Goal: Information Seeking & Learning: Compare options

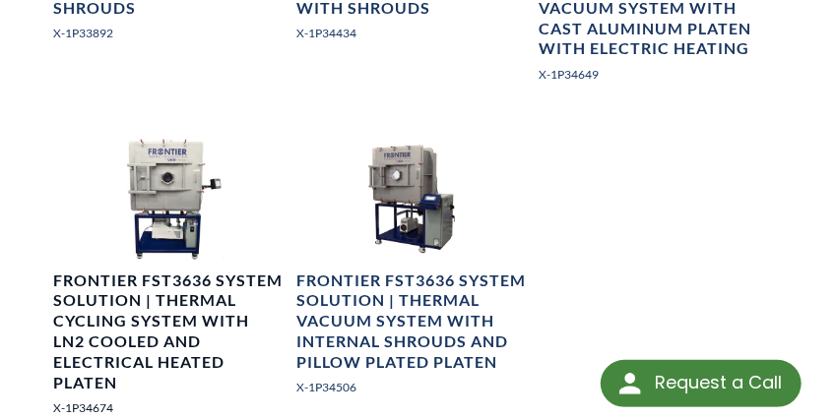
scroll to position [2328, 0]
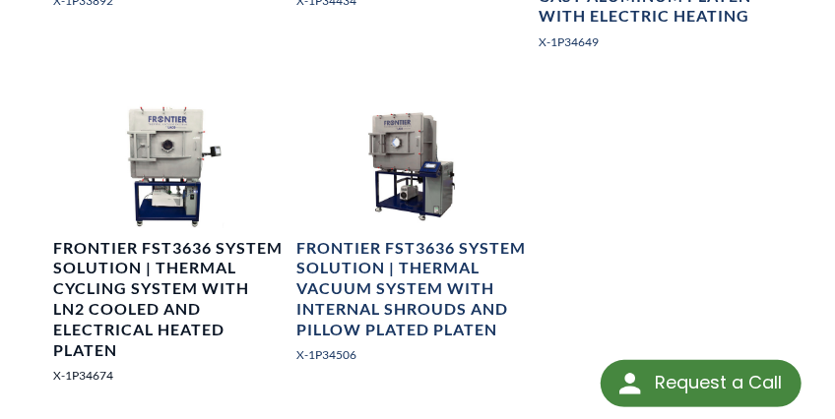
click at [134, 249] on h4 "Frontier FST3636 System Solution | Thermal Cycling System with LN2 Cooled and E…" at bounding box center [168, 299] width 230 height 123
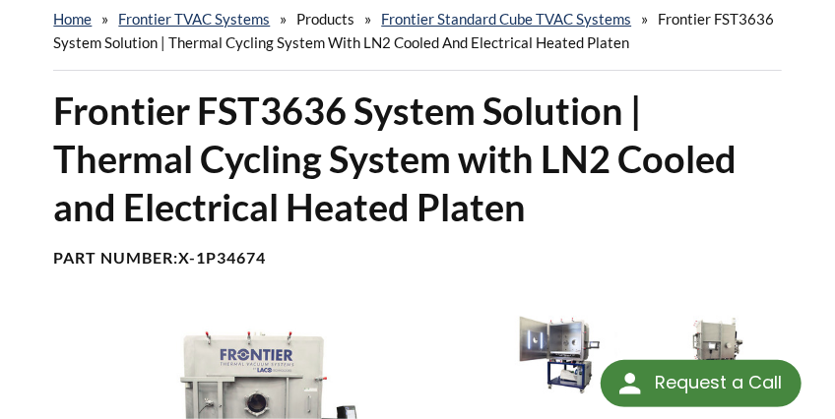
scroll to position [98, 0]
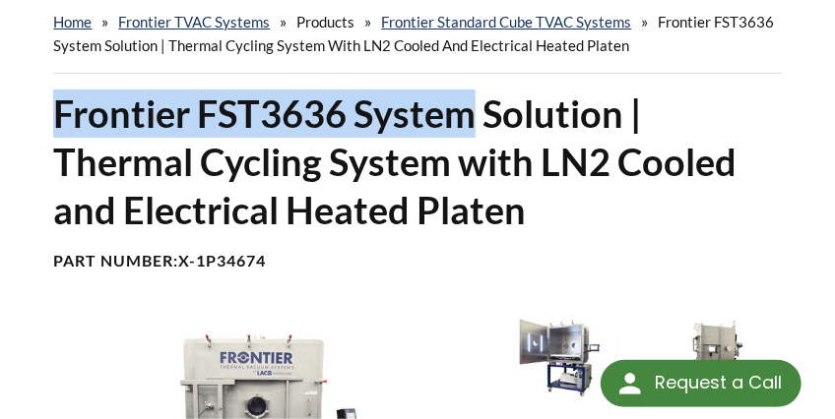
drag, startPoint x: 52, startPoint y: 109, endPoint x: 466, endPoint y: 125, distance: 414.6
click at [466, 125] on div "Frontier FST3636 System Solution | Thermal Cycling System with LN2 Cooled and E…" at bounding box center [416, 189] width 751 height 198
copy h1 "Frontier FST3636 System"
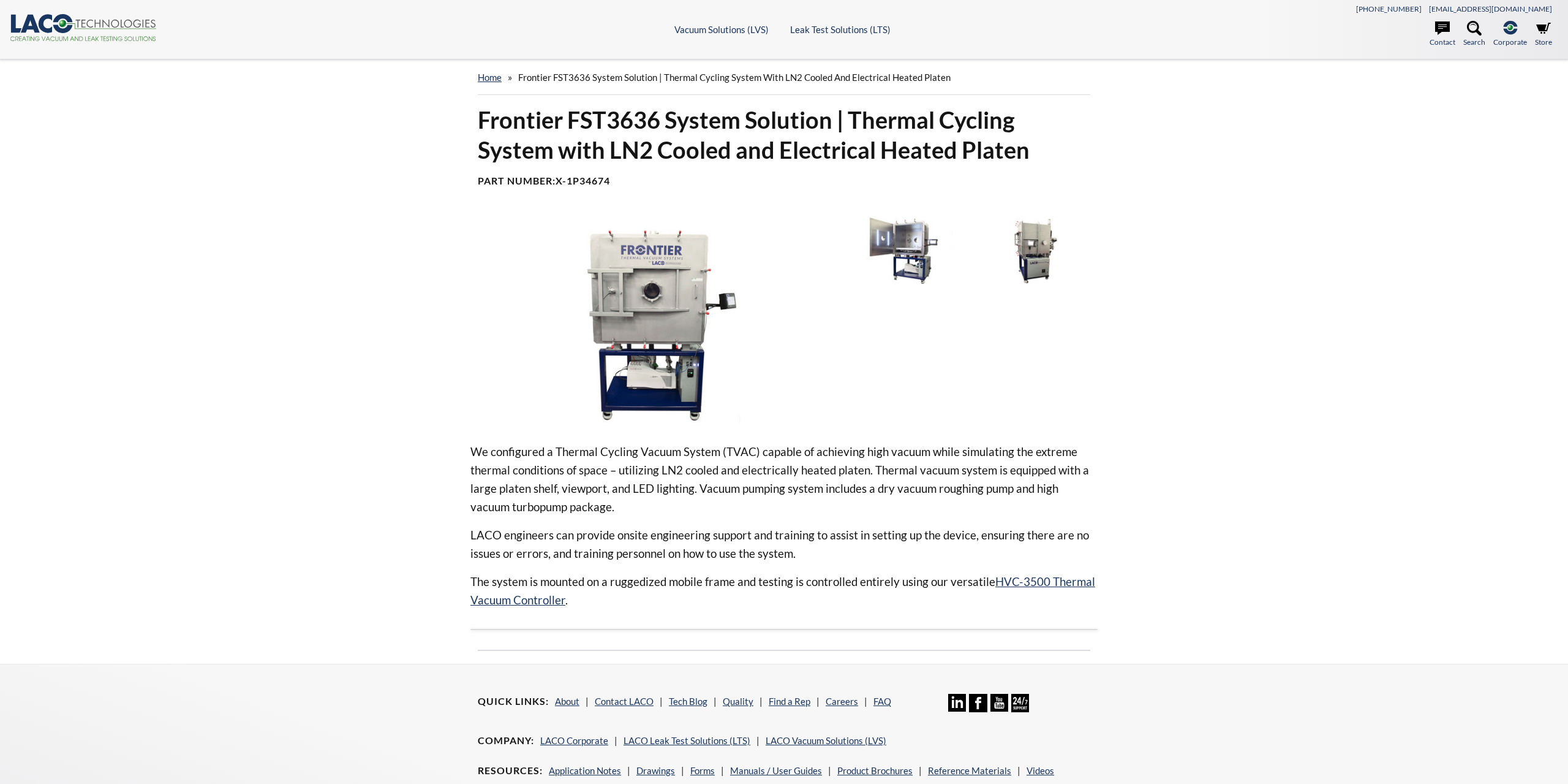
click at [513, 448] on div "Frontier FST3636 System Solution | Thermal Cycling System with LN2 Cooled and E…" at bounding box center [784, 384] width 784 height 559
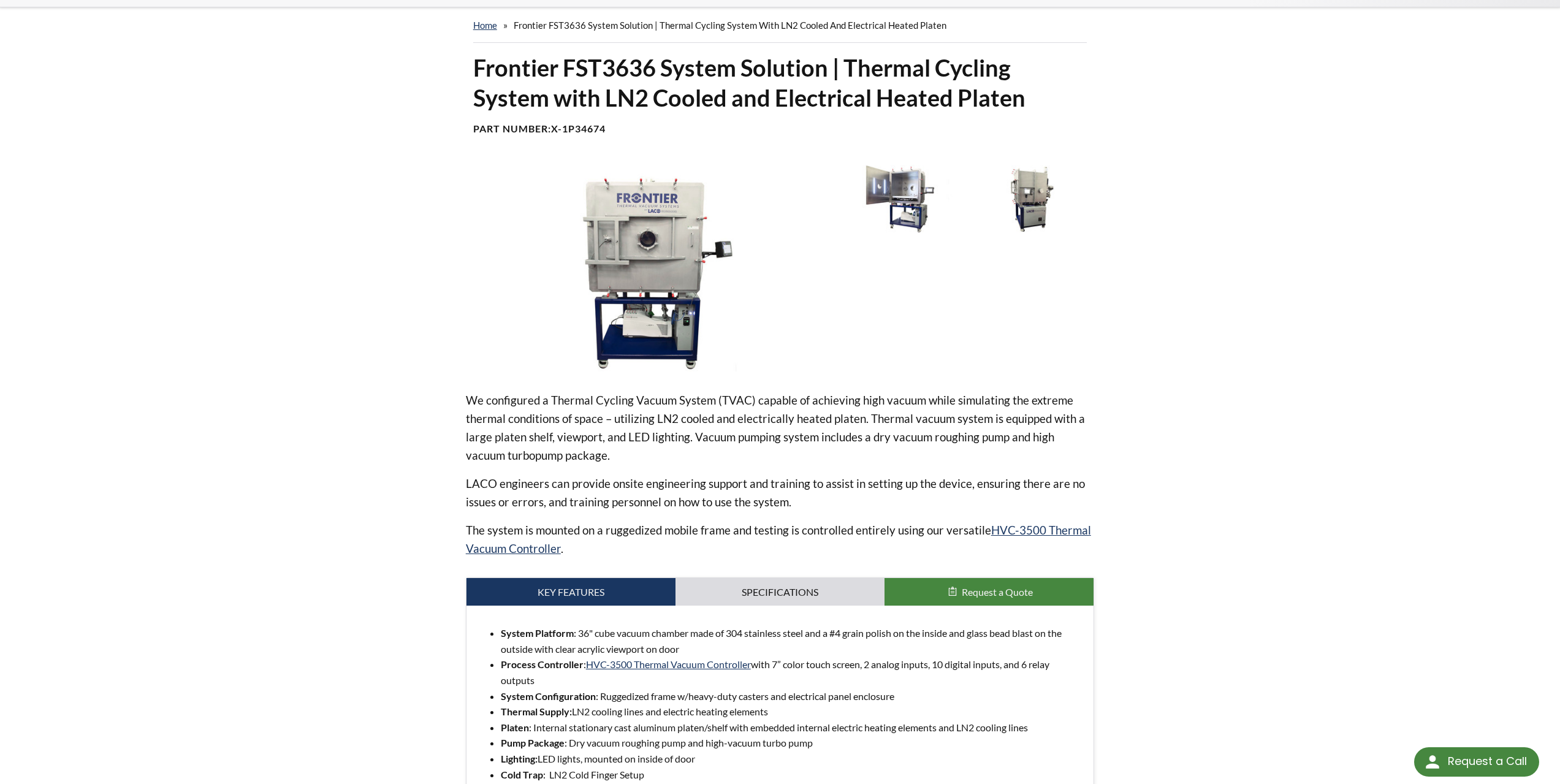
scroll to position [184, 0]
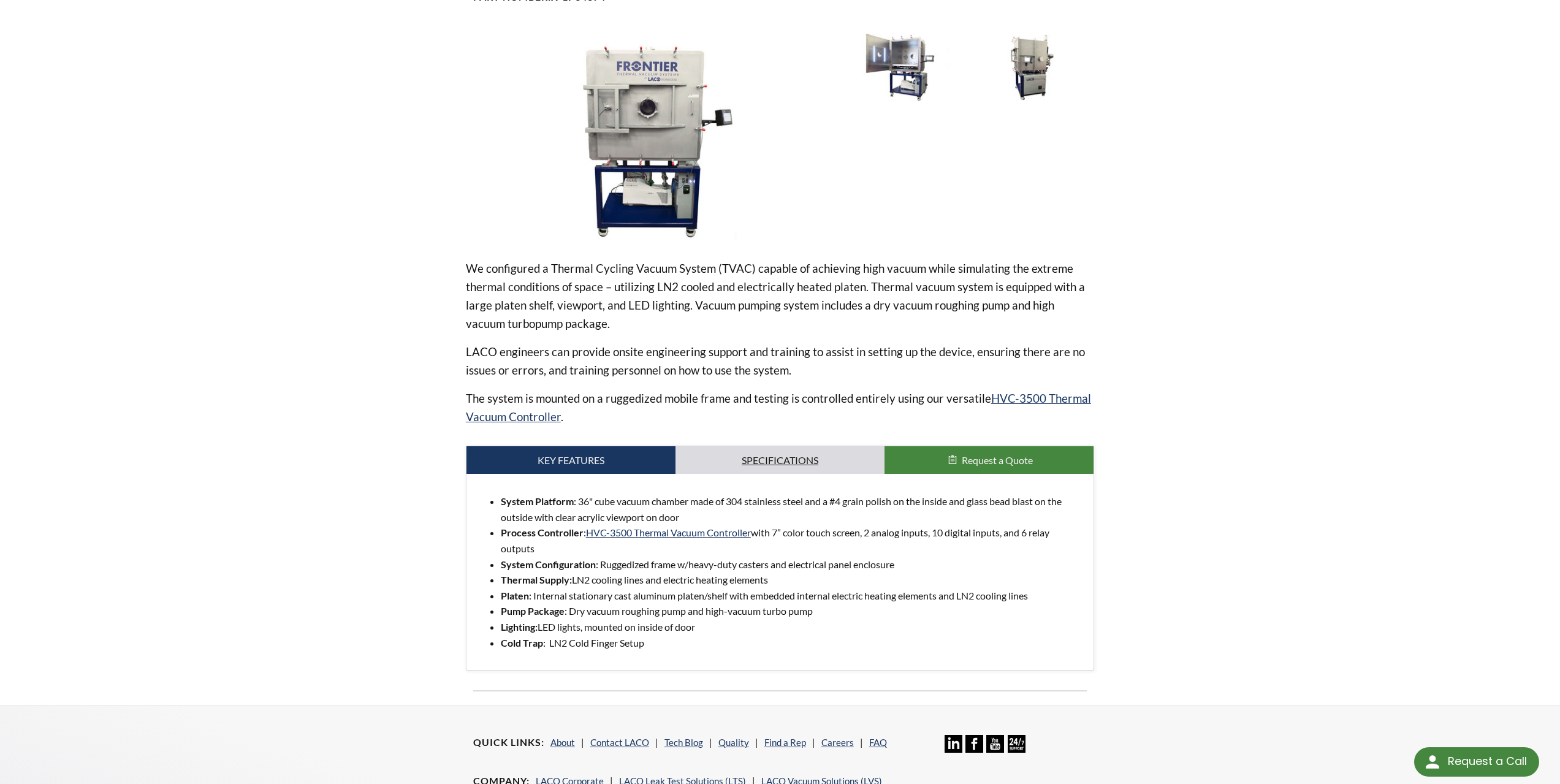
click at [782, 465] on link "Specifications" at bounding box center [780, 460] width 209 height 28
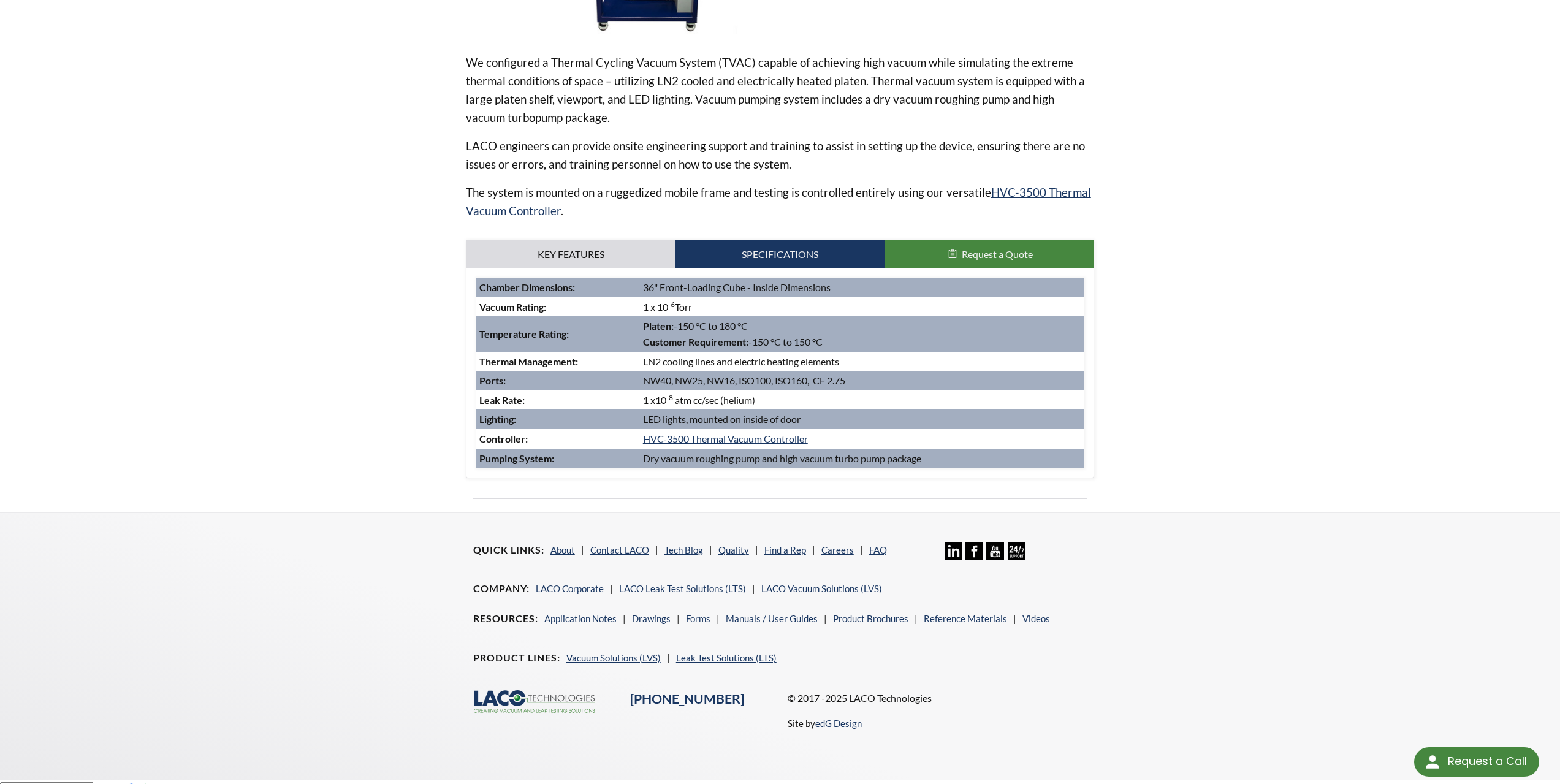
scroll to position [402, 0]
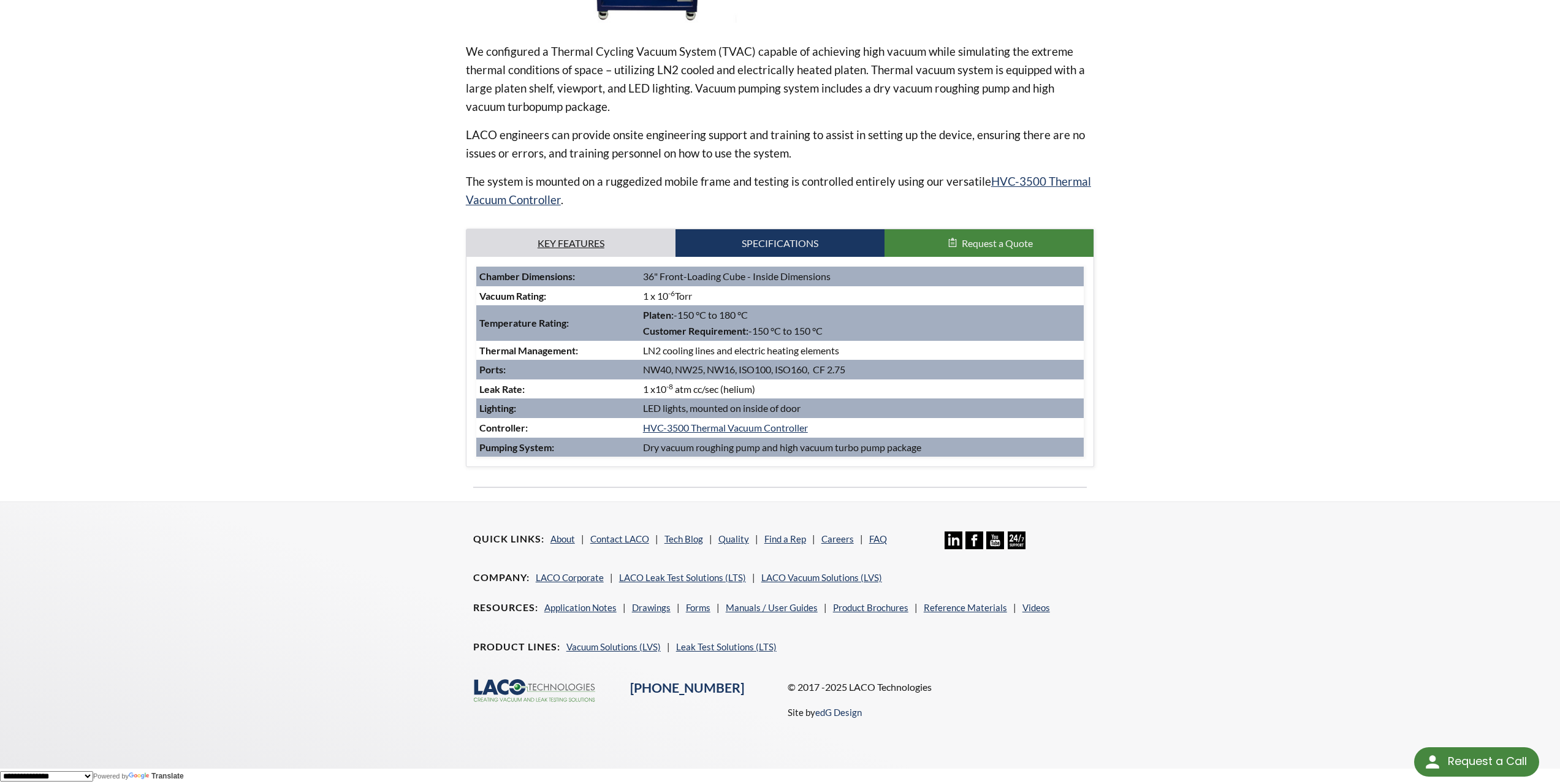
click at [563, 244] on link "Key Features" at bounding box center [571, 243] width 209 height 28
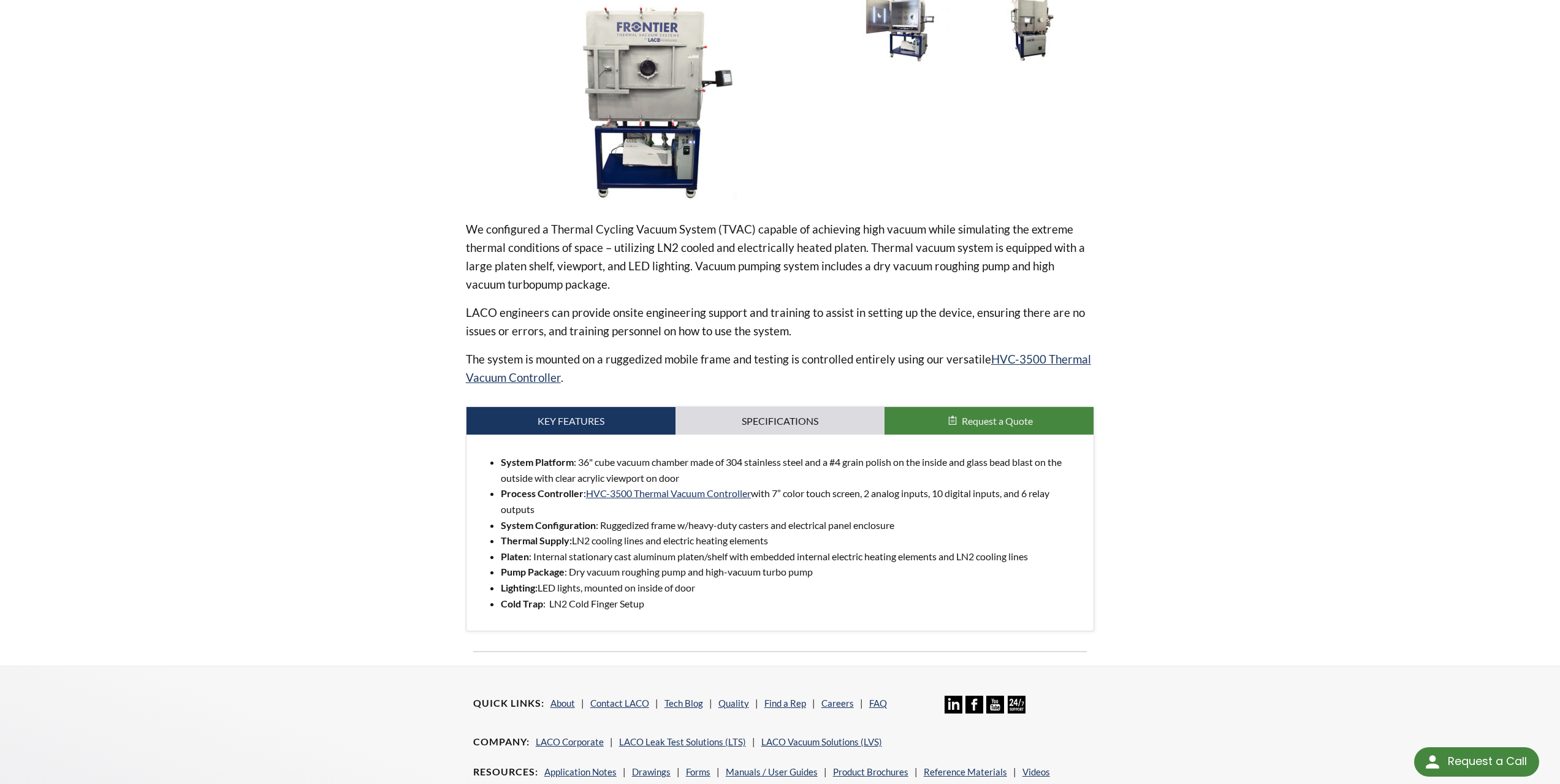
scroll to position [205, 0]
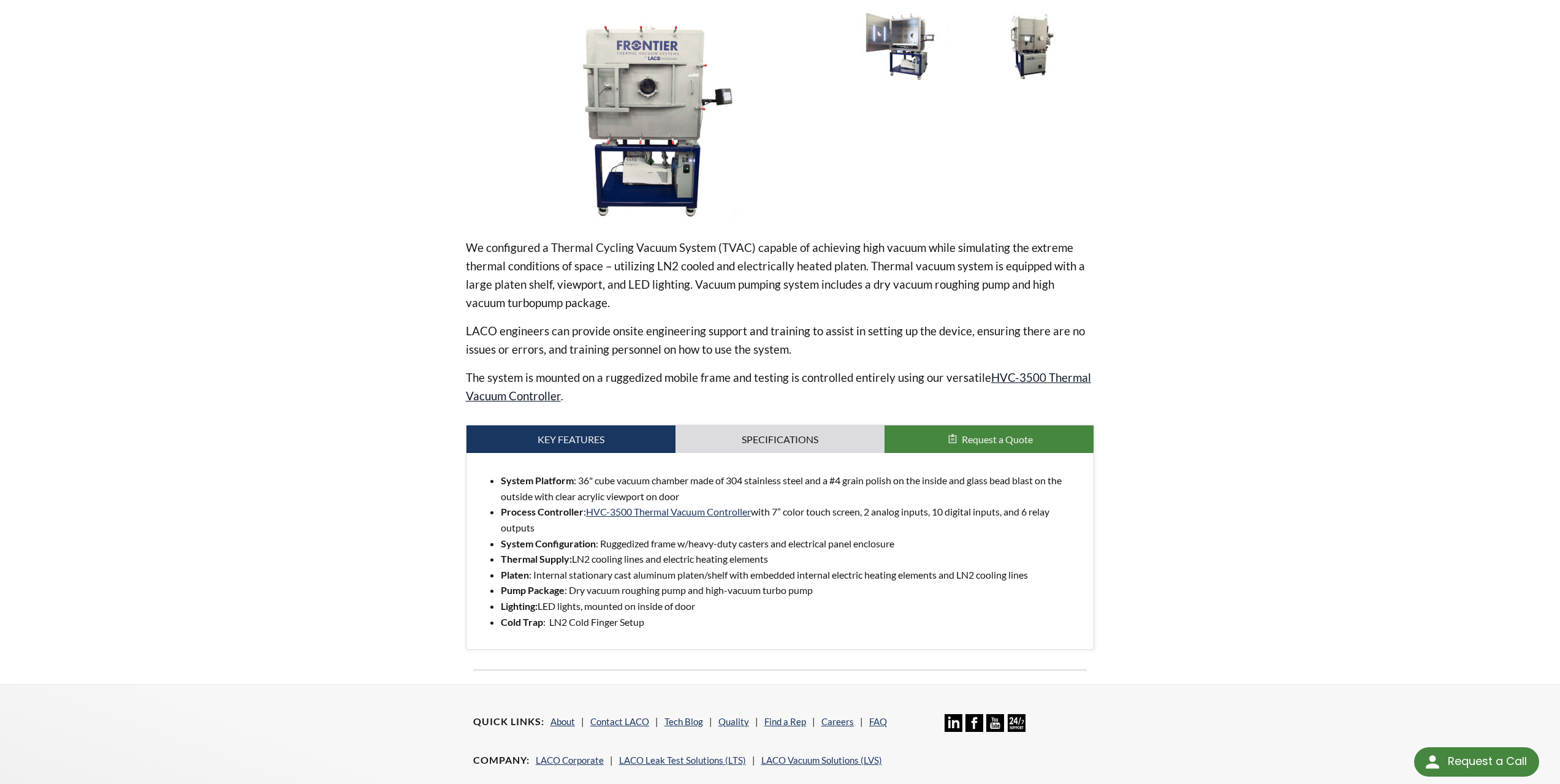
click at [1034, 381] on link "HVC-3500 Thermal Vacuum Controller" at bounding box center [778, 386] width 625 height 32
click at [908, 79] on img at bounding box center [902, 45] width 120 height 67
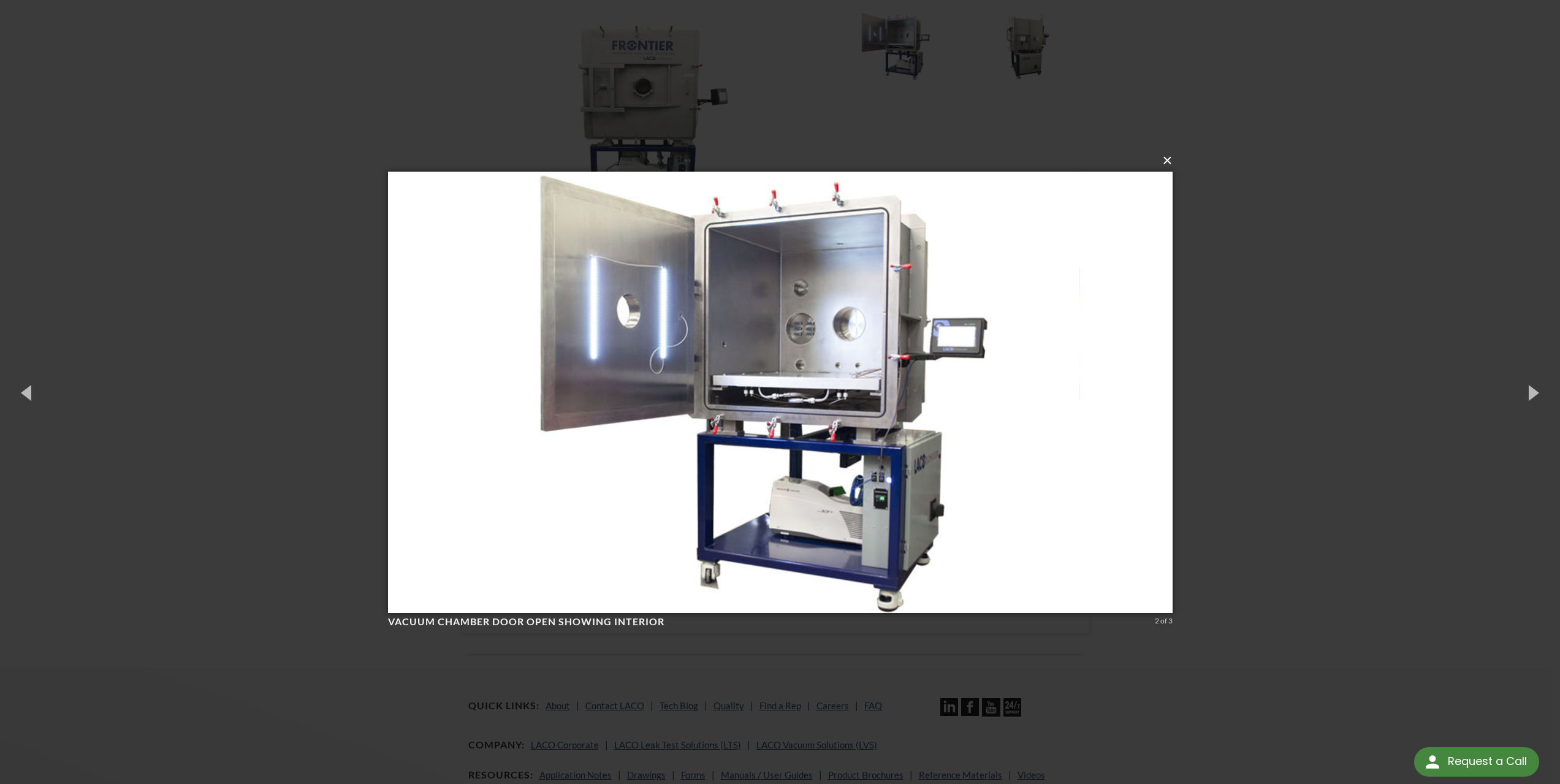
click at [1175, 162] on button "×" at bounding box center [784, 160] width 785 height 27
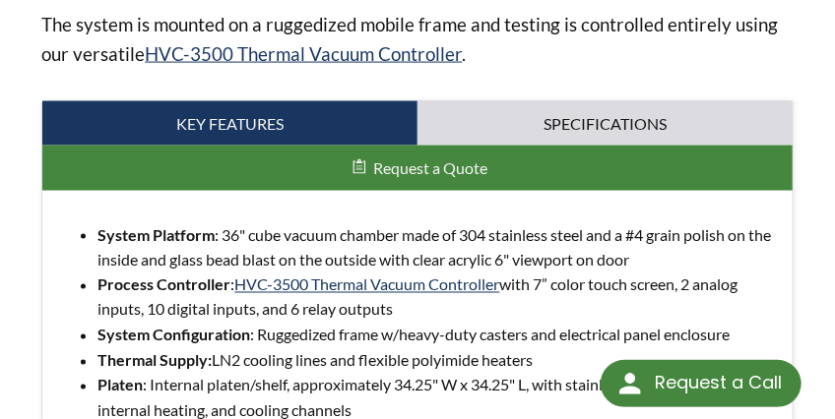
scroll to position [886, 0]
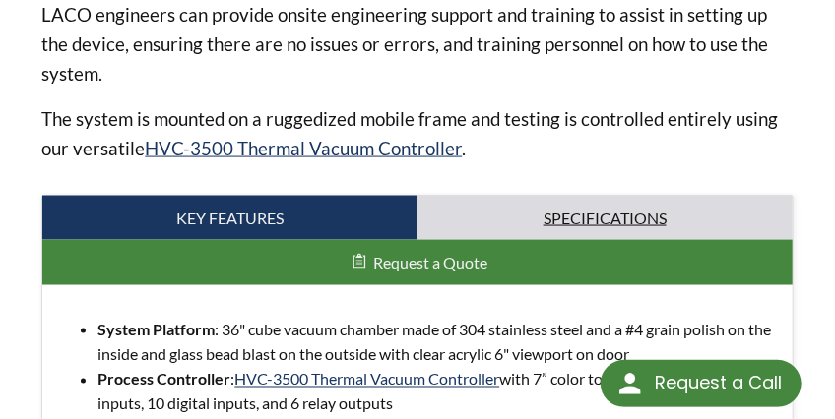
click at [505, 215] on link "Specifications" at bounding box center [604, 218] width 375 height 45
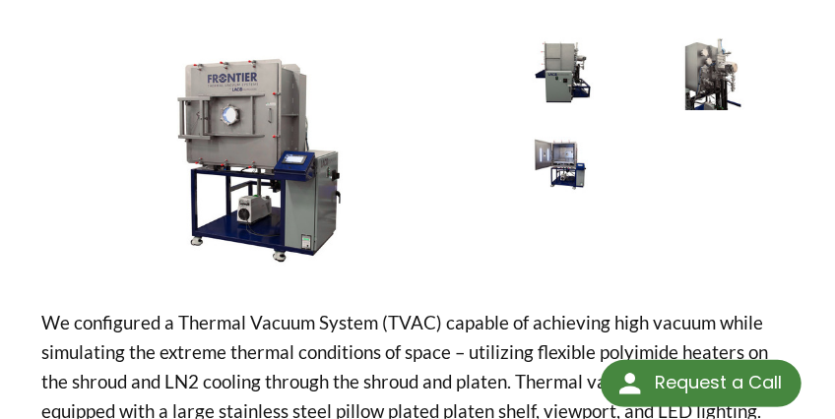
scroll to position [373, 0]
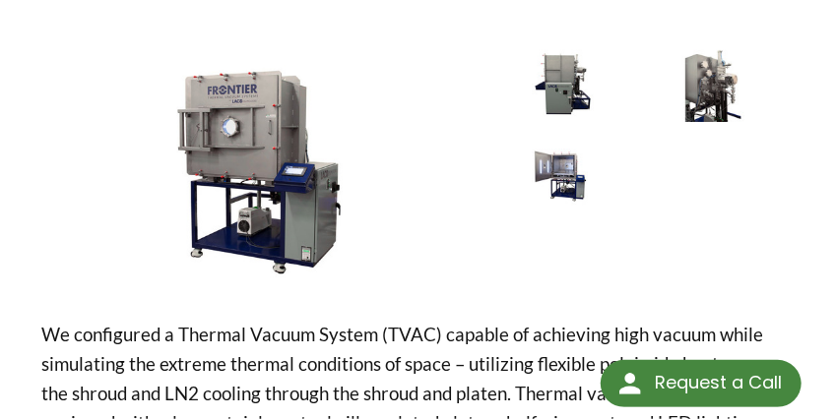
click at [561, 169] on img at bounding box center [562, 171] width 141 height 79
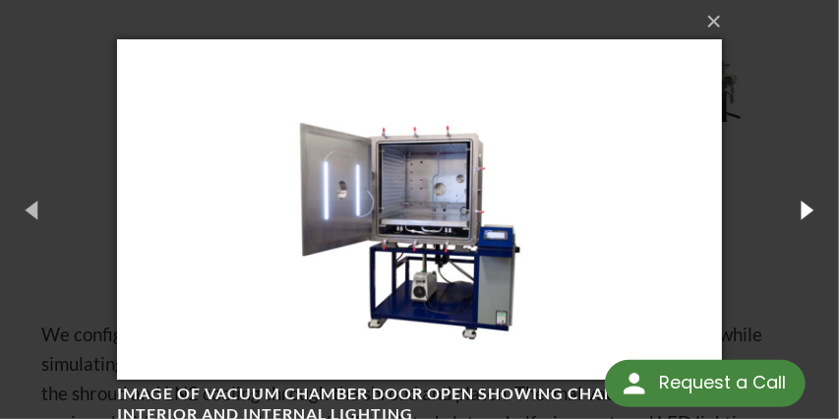
click at [799, 211] on button "button" at bounding box center [807, 210] width 67 height 82
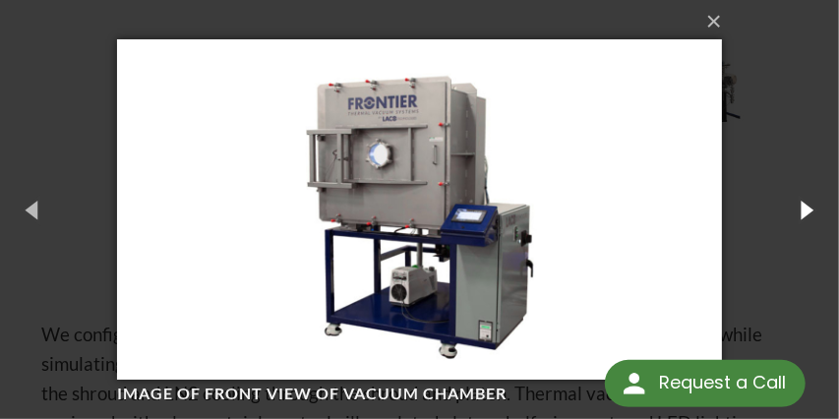
click at [799, 211] on button "button" at bounding box center [807, 210] width 67 height 82
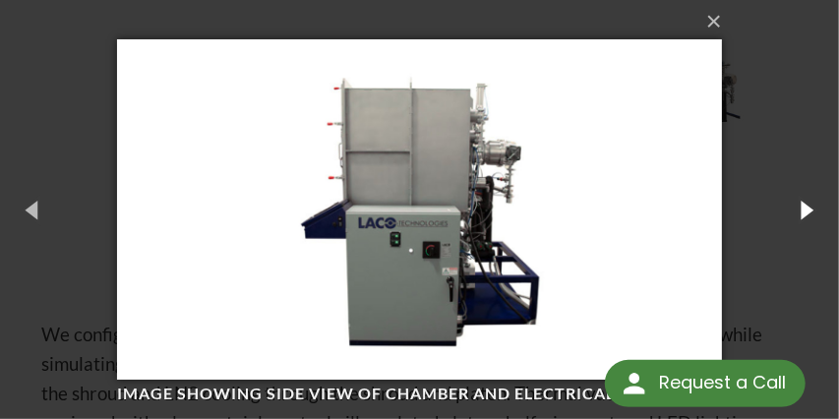
click at [799, 211] on button "button" at bounding box center [807, 210] width 67 height 82
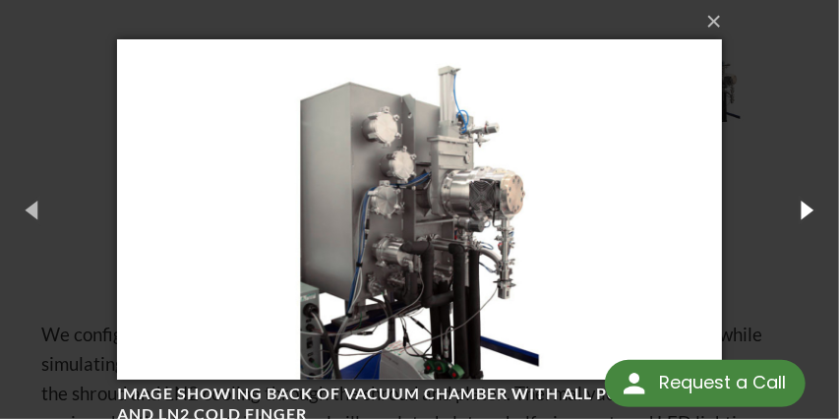
click at [799, 211] on button "button" at bounding box center [807, 210] width 67 height 82
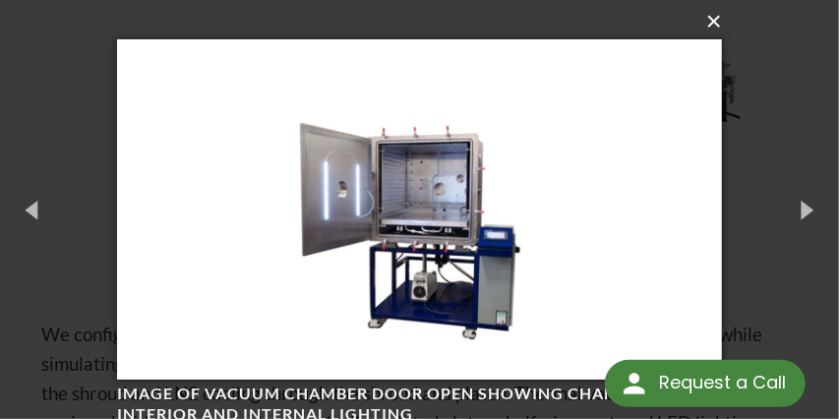
click at [712, 22] on button "×" at bounding box center [425, 21] width 605 height 43
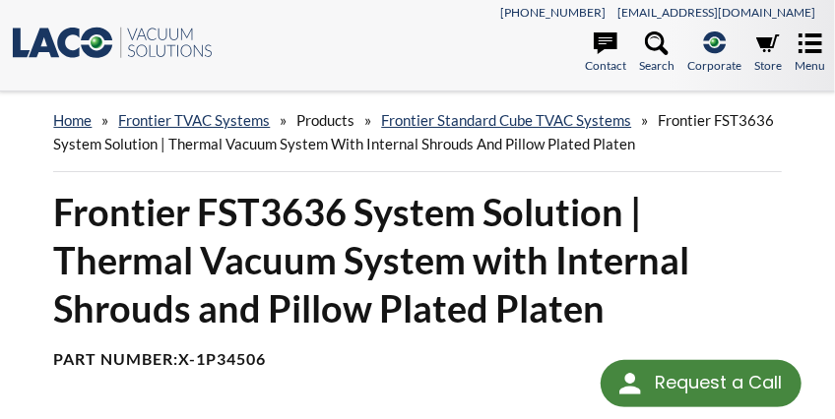
scroll to position [0, 0]
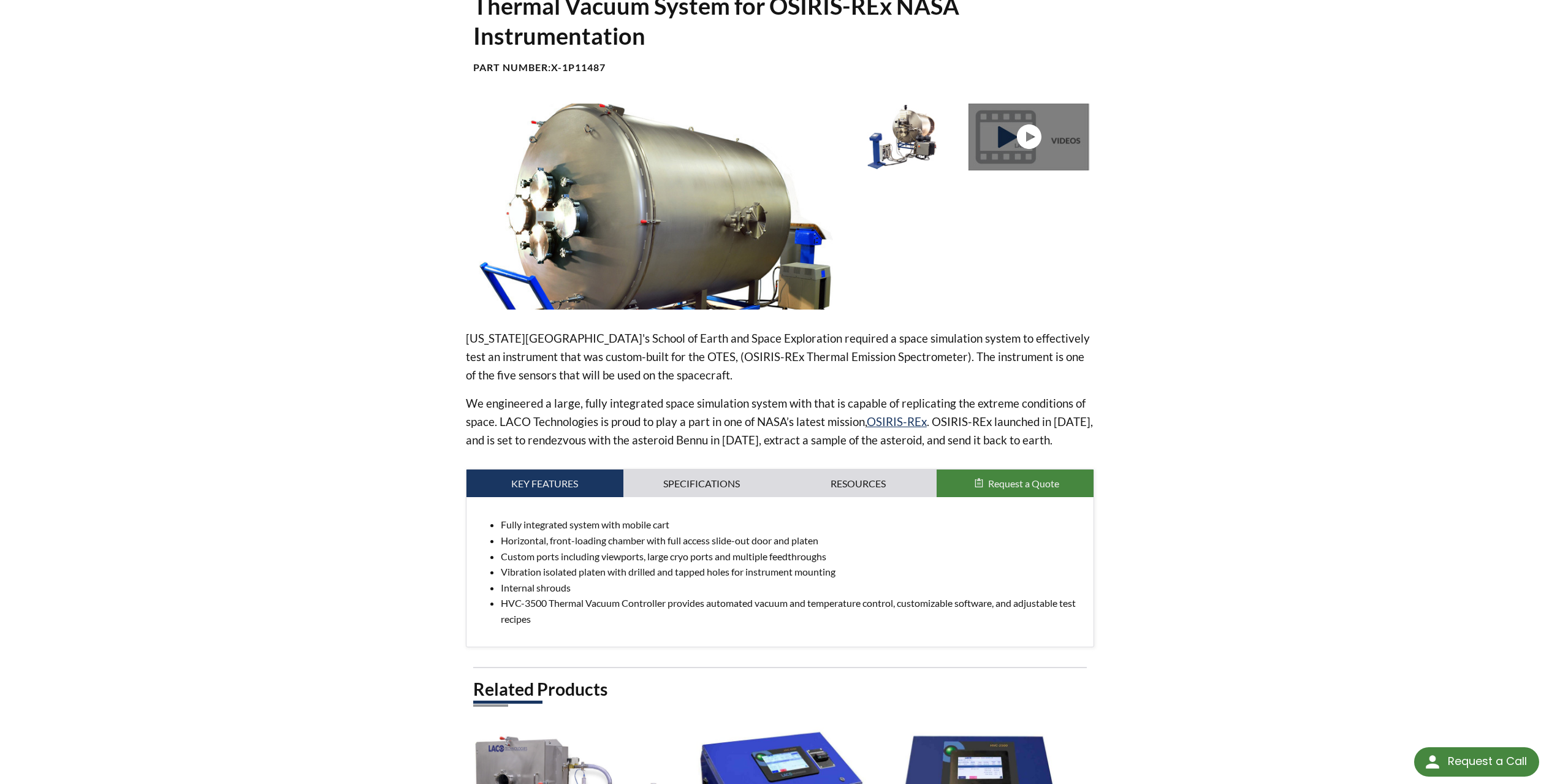
scroll to position [61, 0]
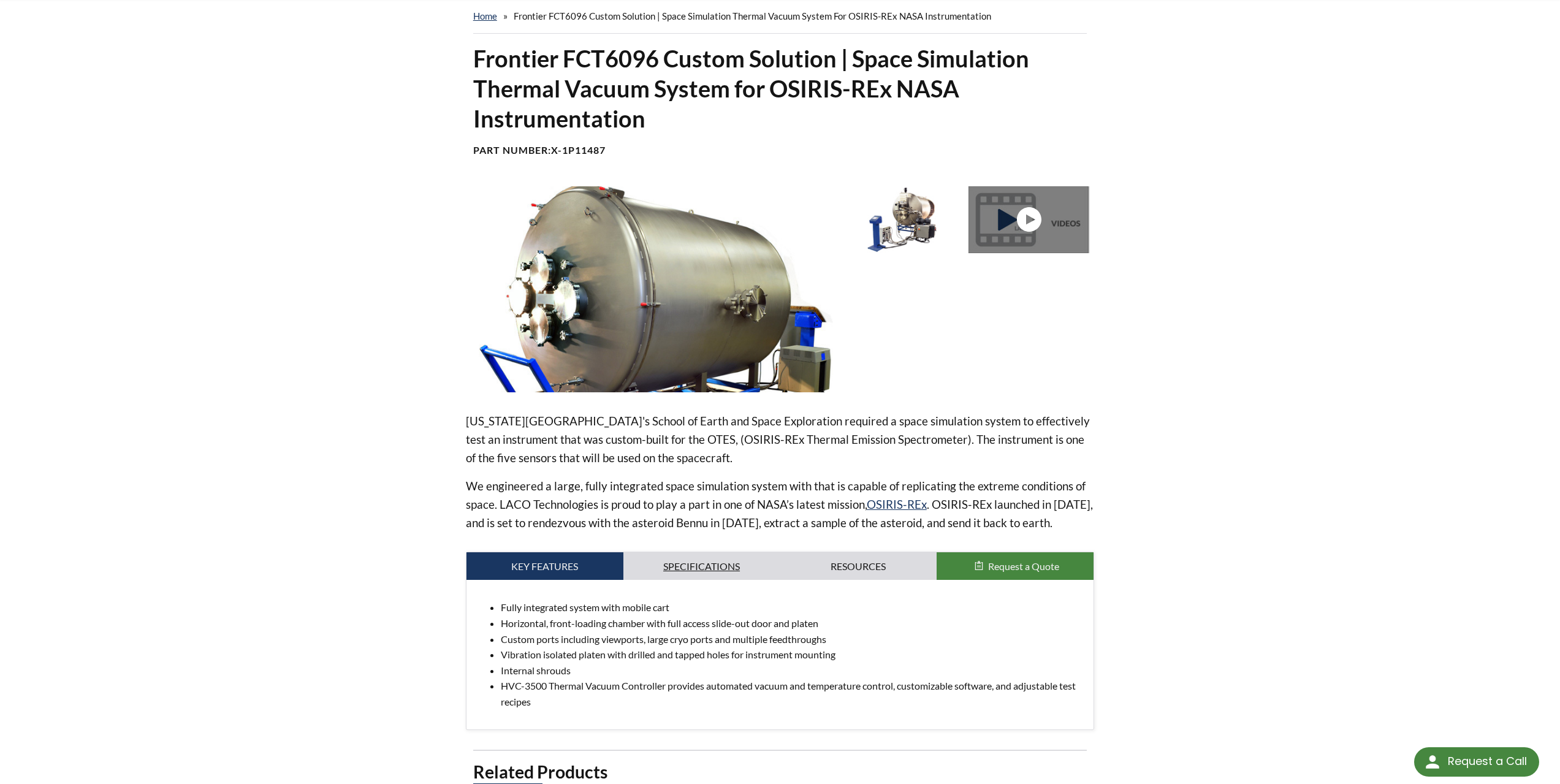
click at [699, 579] on link "Specifications" at bounding box center [702, 566] width 157 height 28
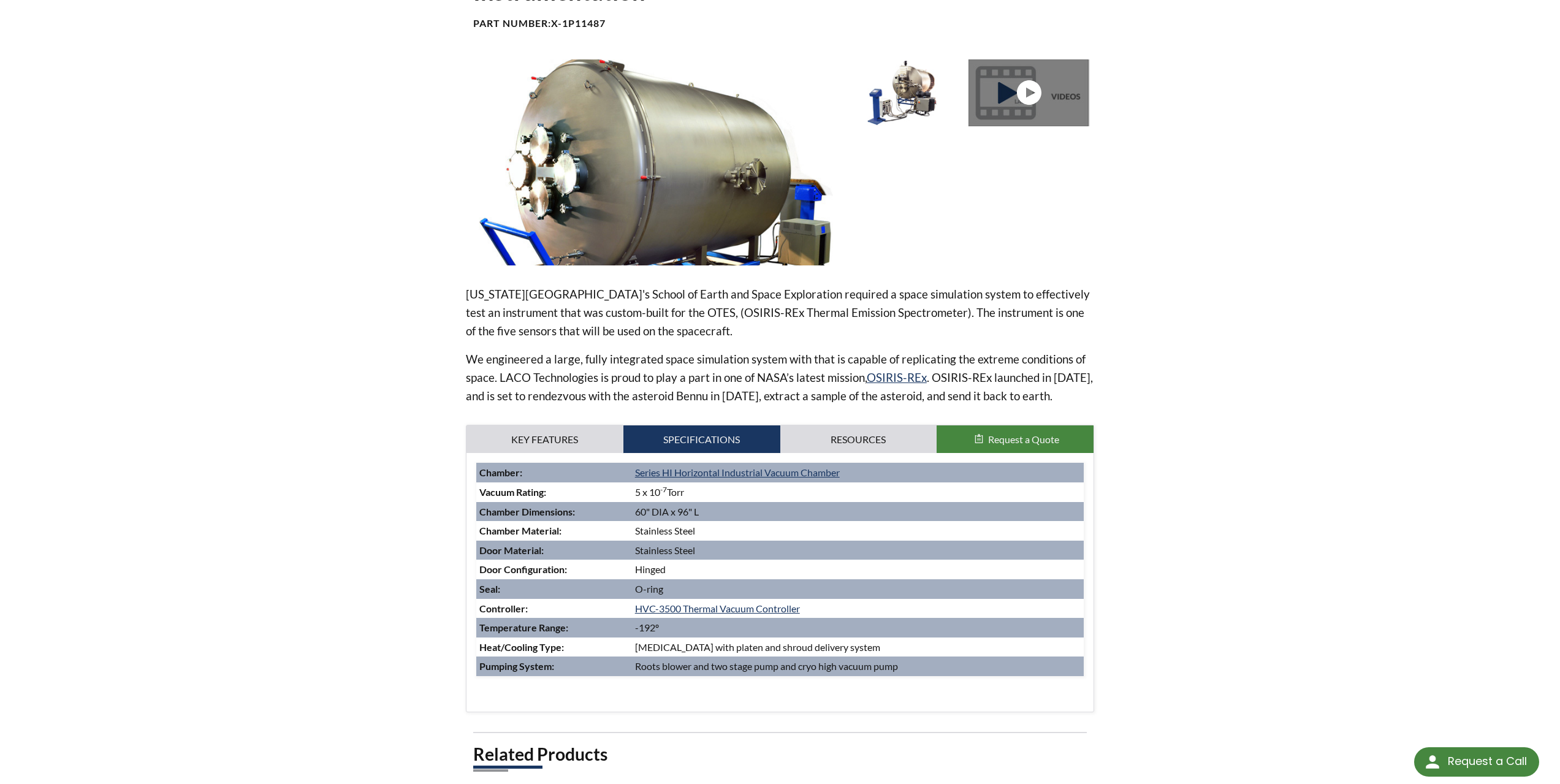
scroll to position [245, 0]
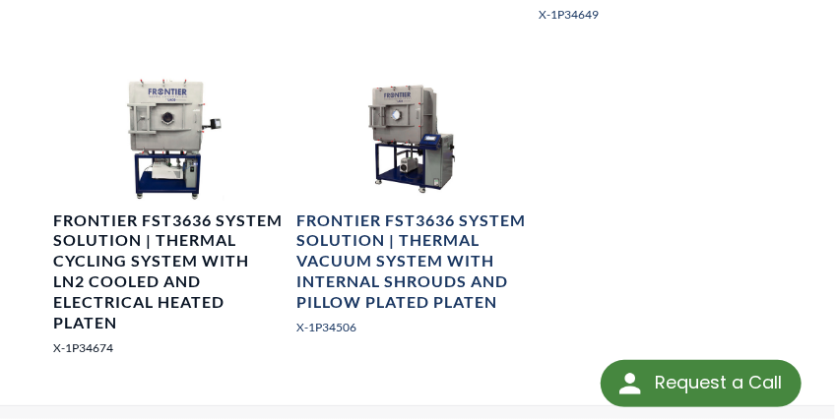
scroll to position [2362, 0]
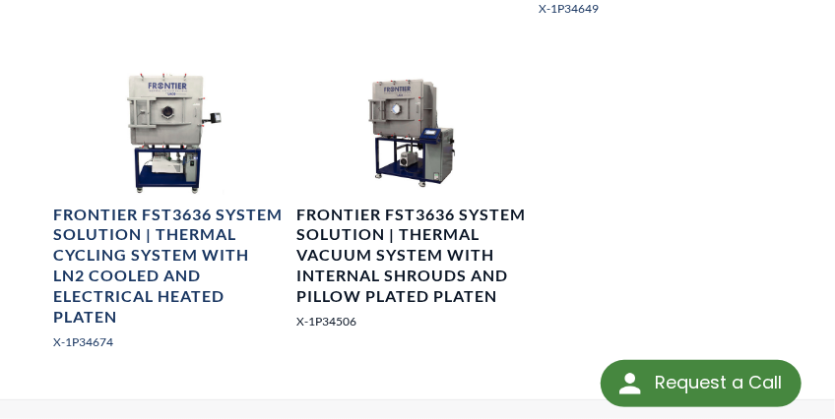
click at [391, 281] on h4 "Frontier FST3636 System Solution | Thermal Vacuum System with Internal Shrouds …" at bounding box center [411, 256] width 230 height 102
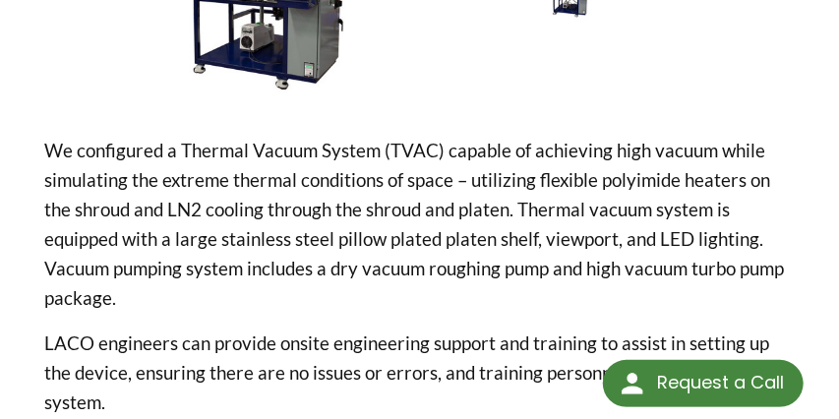
scroll to position [295, 0]
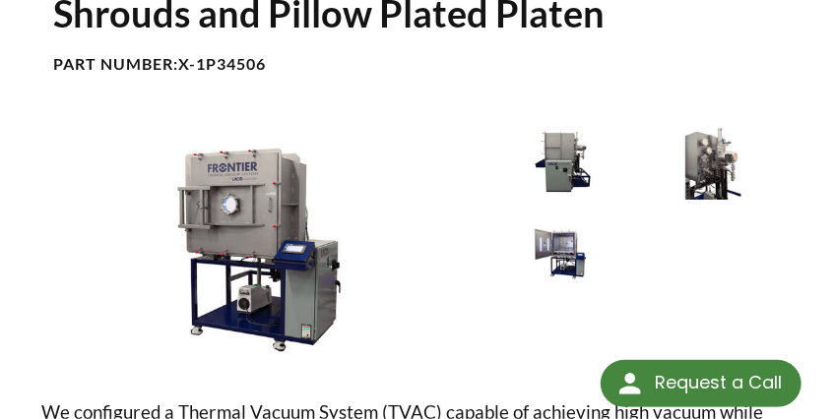
click at [558, 251] on img at bounding box center [562, 249] width 141 height 79
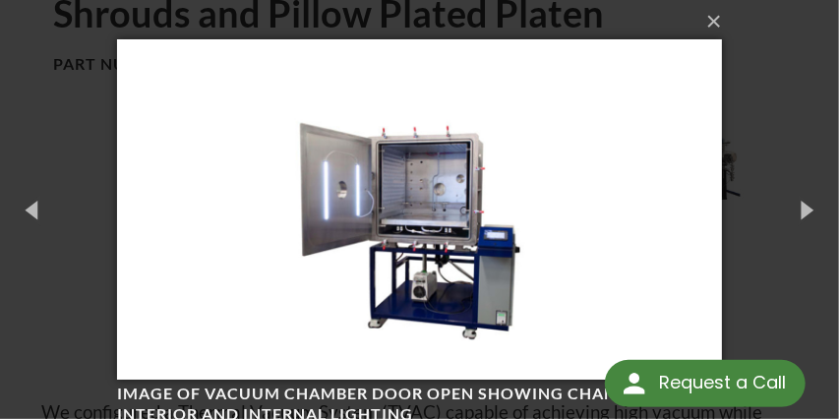
scroll to position [21, 0]
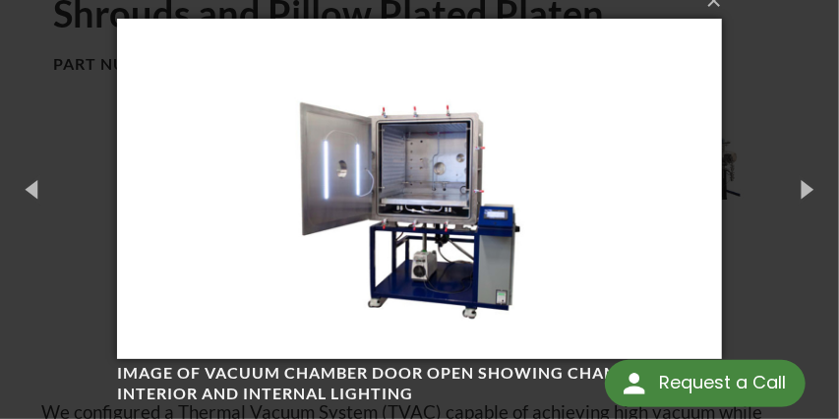
click at [601, 255] on img at bounding box center [419, 188] width 605 height 419
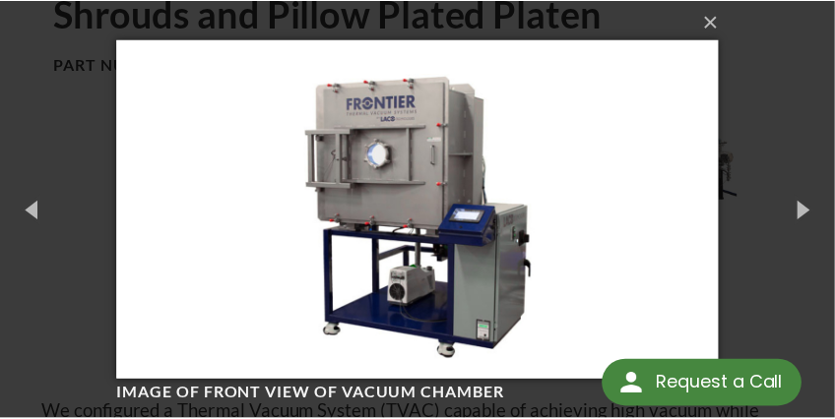
scroll to position [0, 0]
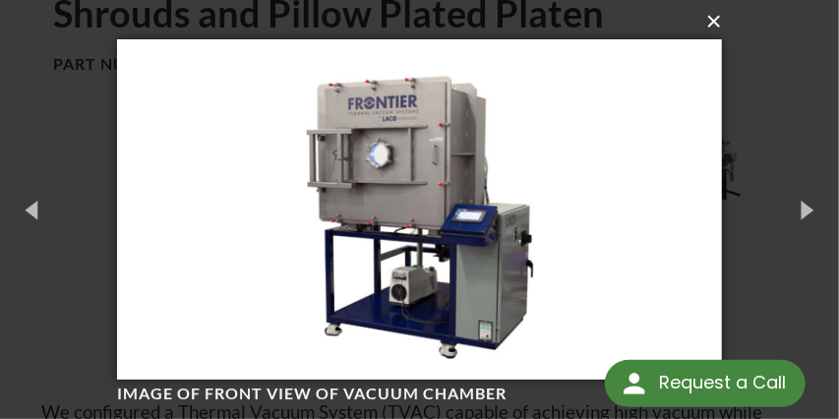
click at [712, 22] on button "×" at bounding box center [425, 21] width 605 height 43
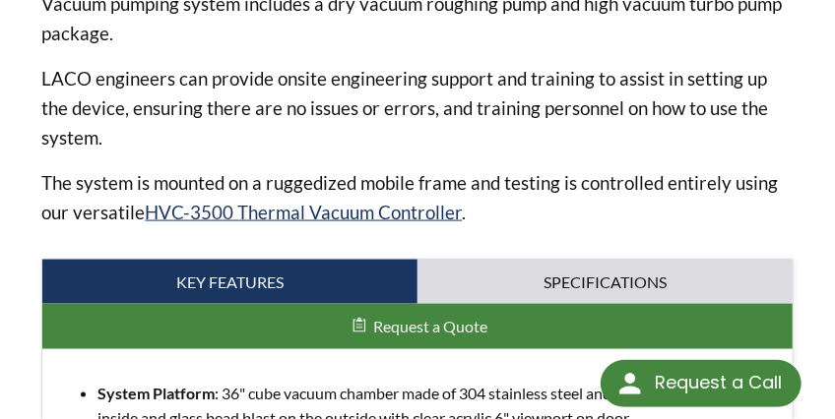
scroll to position [796, 0]
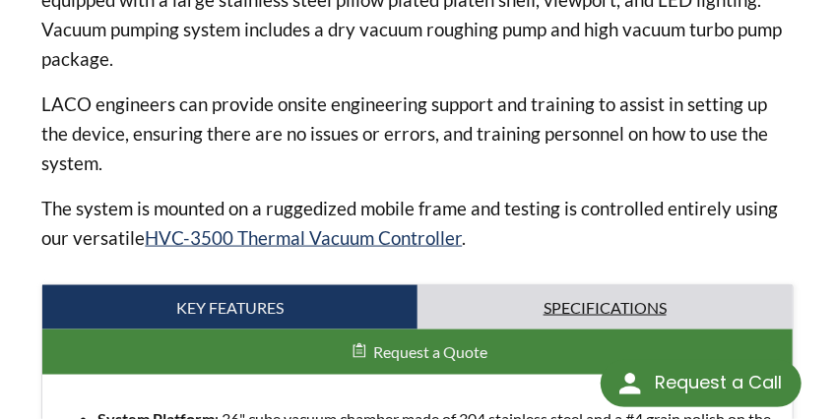
click at [566, 300] on link "Specifications" at bounding box center [604, 307] width 375 height 45
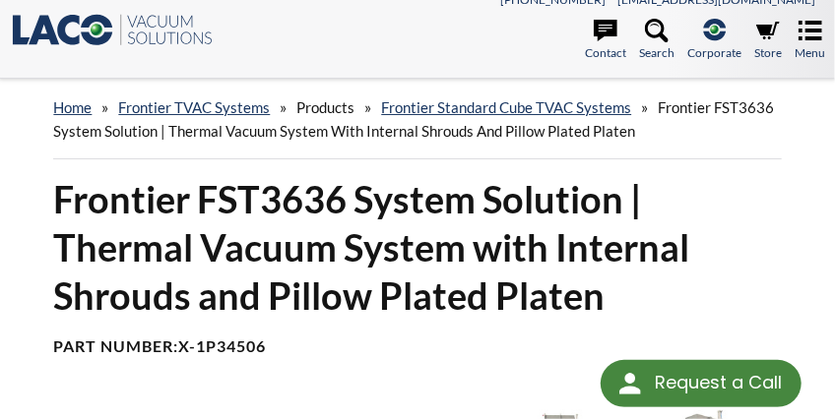
scroll to position [0, 0]
